Goal: Task Accomplishment & Management: Use online tool/utility

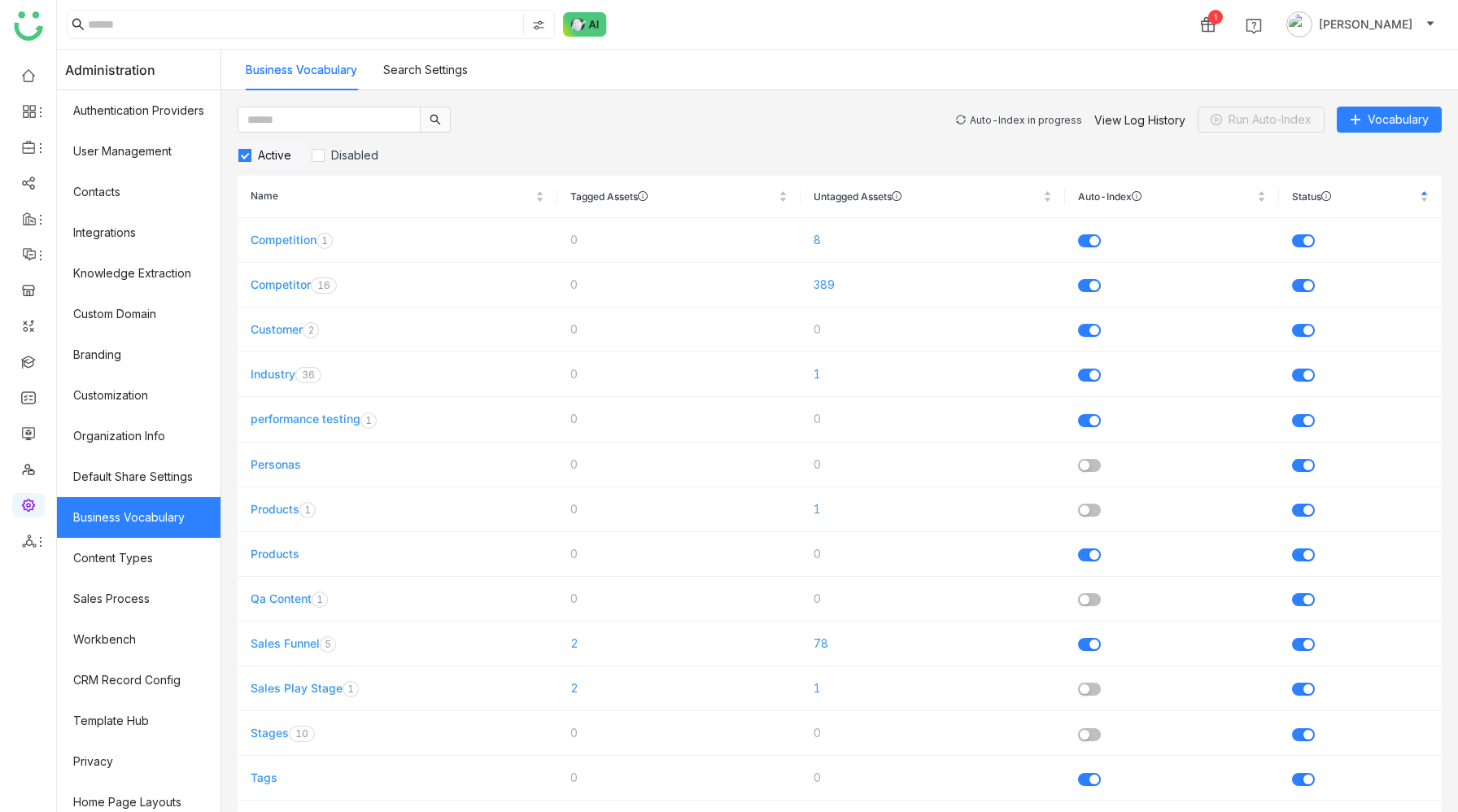
click at [1036, 120] on div "Auto-Index in progress" at bounding box center [1025, 120] width 112 height 12
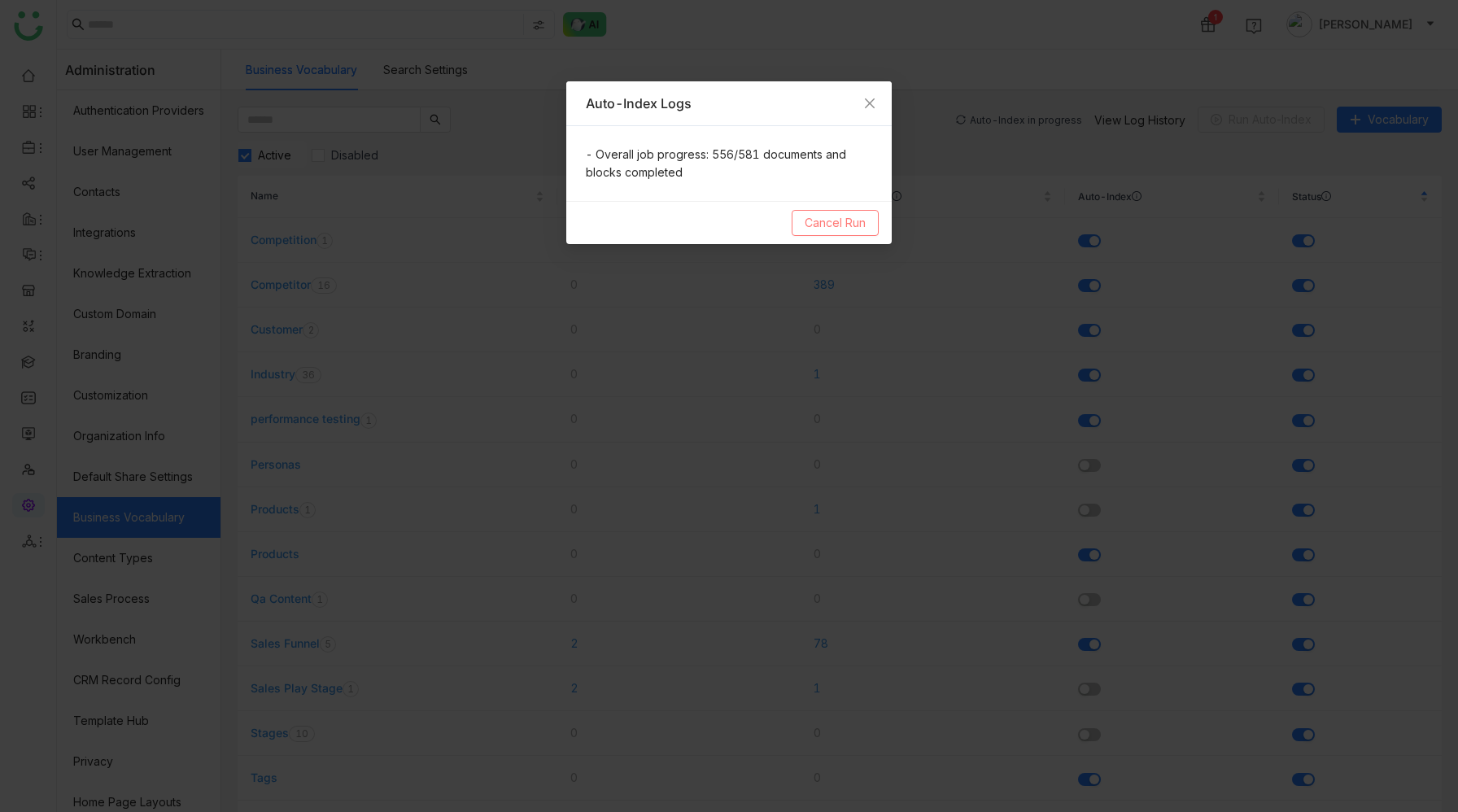
click at [839, 226] on span "Cancel Run" at bounding box center [835, 223] width 61 height 18
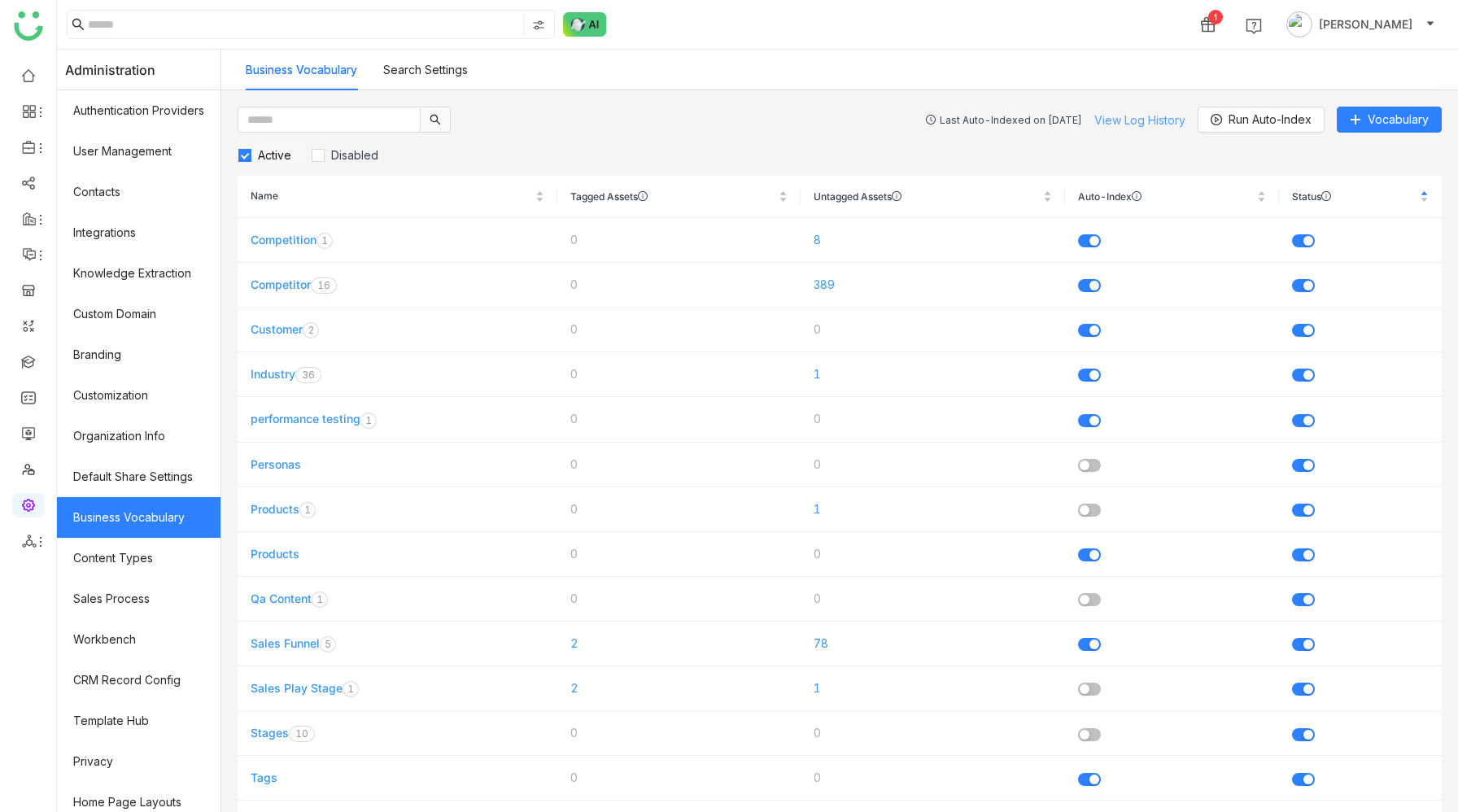
click at [1140, 120] on link "View Log History" at bounding box center [1140, 120] width 91 height 13
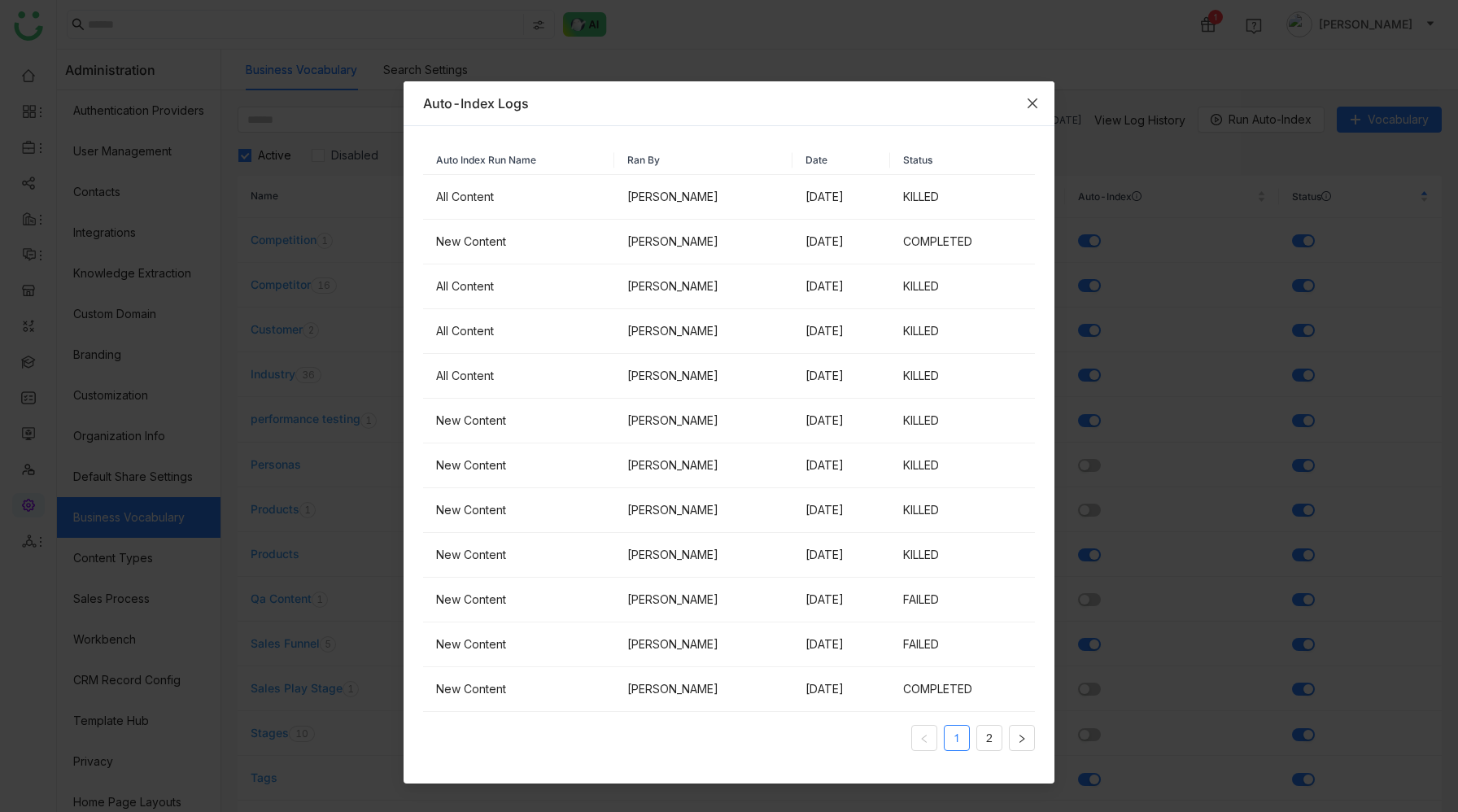
click at [1036, 101] on icon "Close" at bounding box center [1032, 103] width 13 height 13
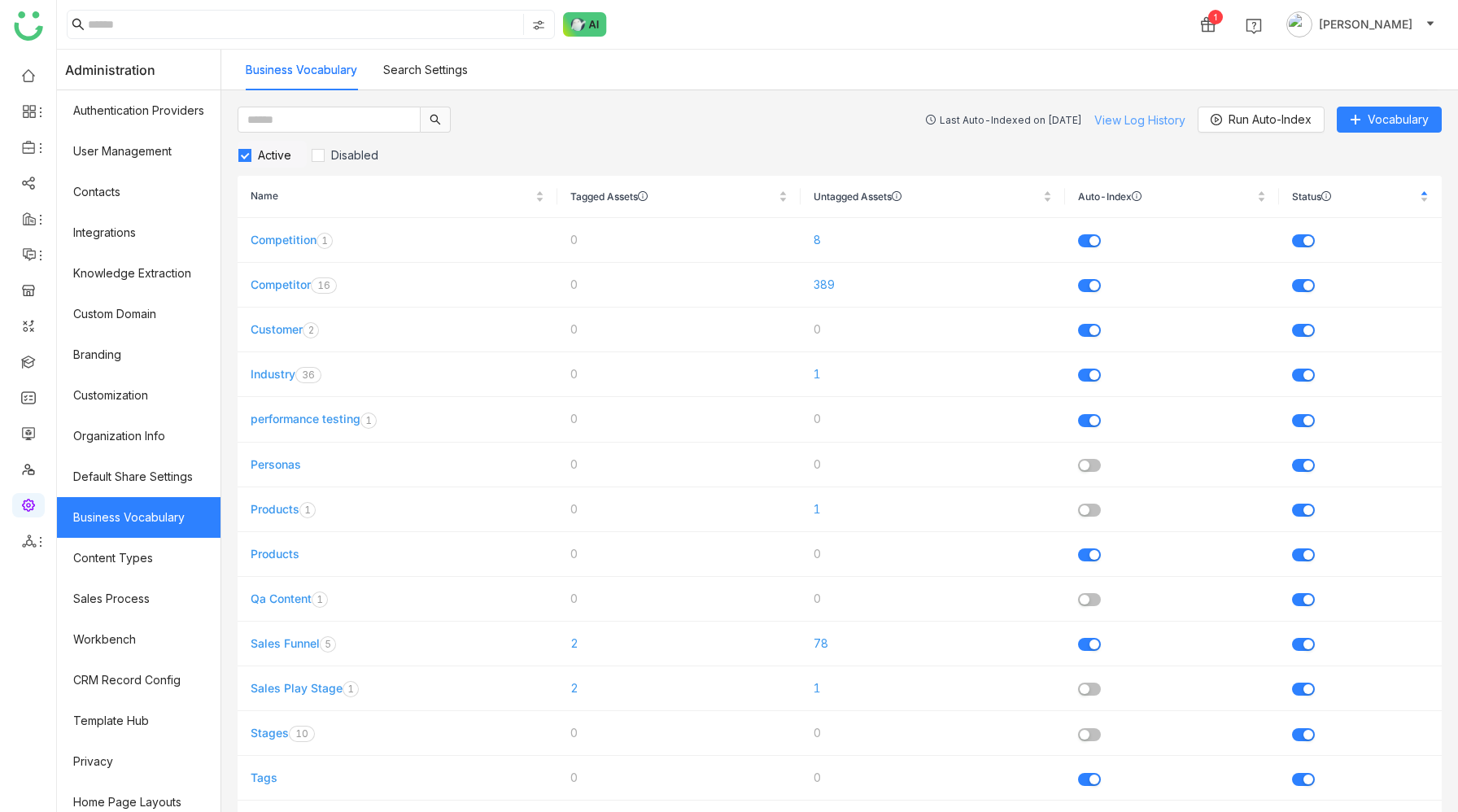
click at [1142, 119] on link "View Log History" at bounding box center [1140, 120] width 91 height 13
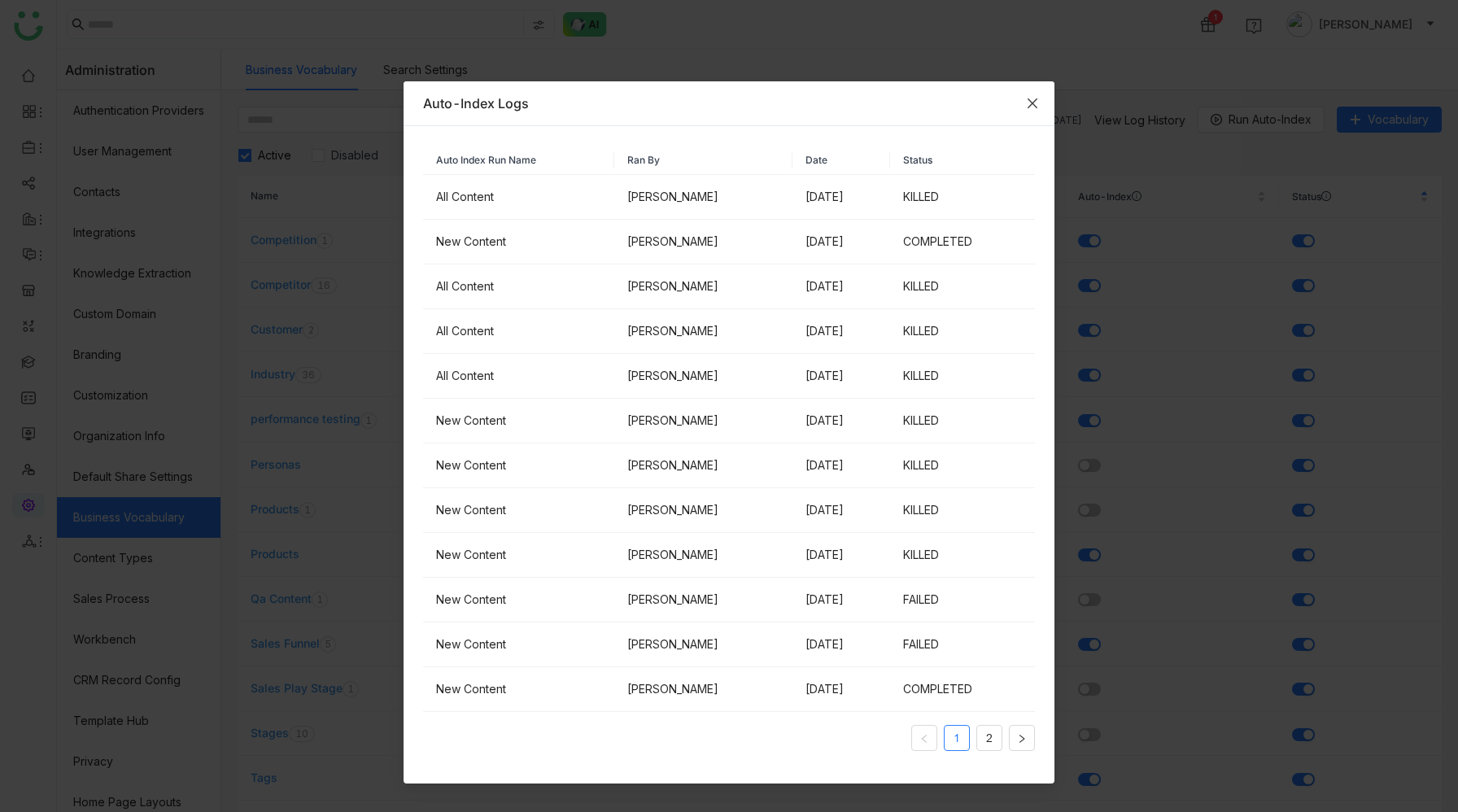
click at [1034, 105] on icon "Close" at bounding box center [1033, 104] width 10 height 10
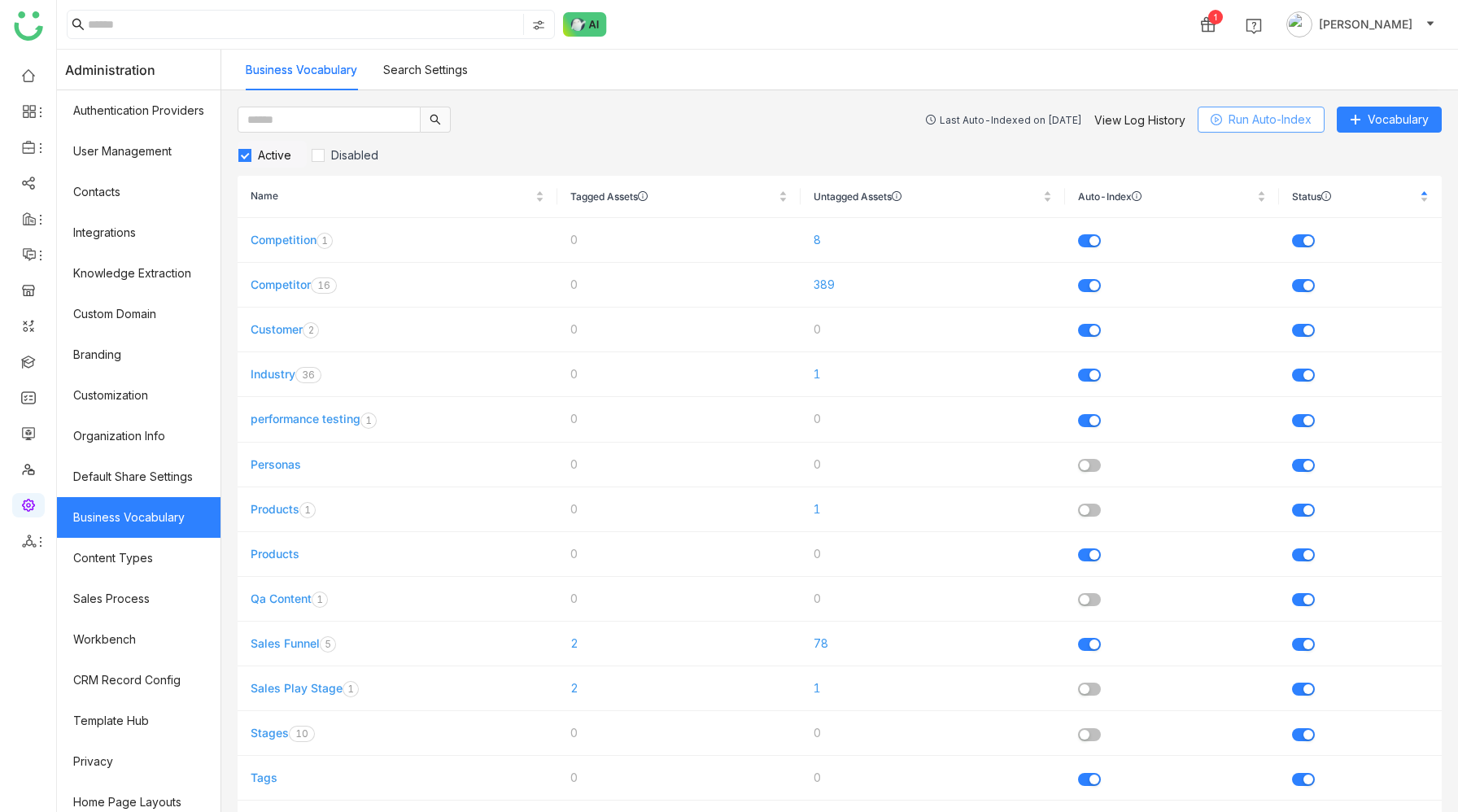
click at [1253, 119] on span "Run Auto-Index" at bounding box center [1270, 119] width 83 height 18
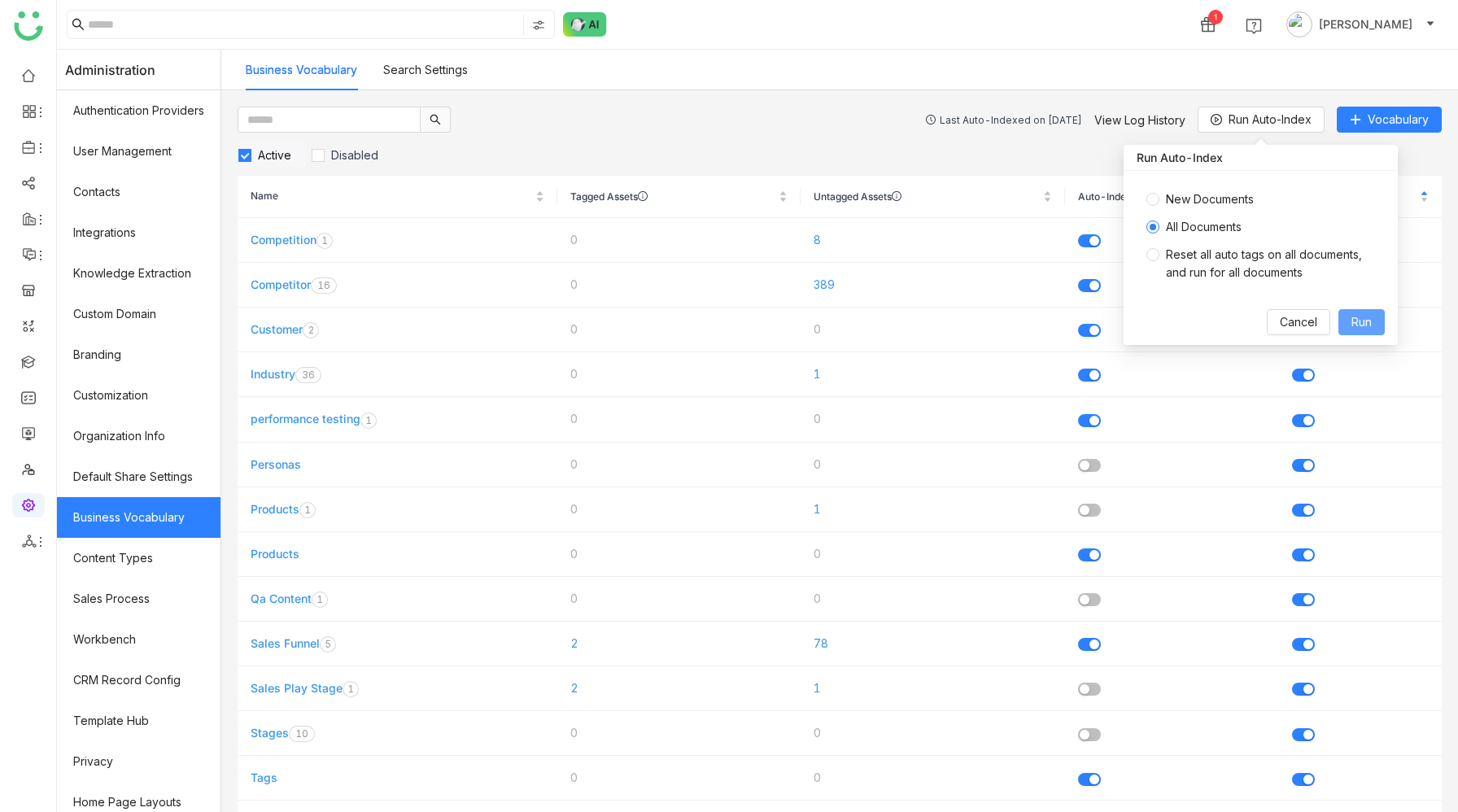
click at [1352, 325] on span "Run" at bounding box center [1362, 322] width 20 height 18
